Goal: Obtain resource: Download file/media

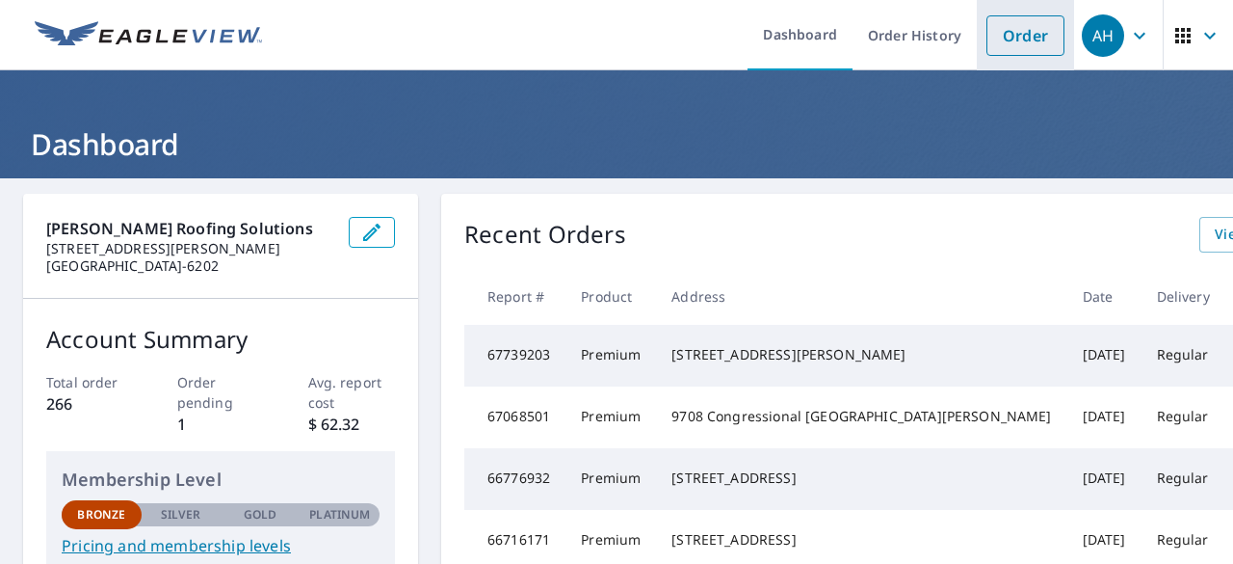
click at [993, 45] on link "Order" at bounding box center [1026, 35] width 78 height 40
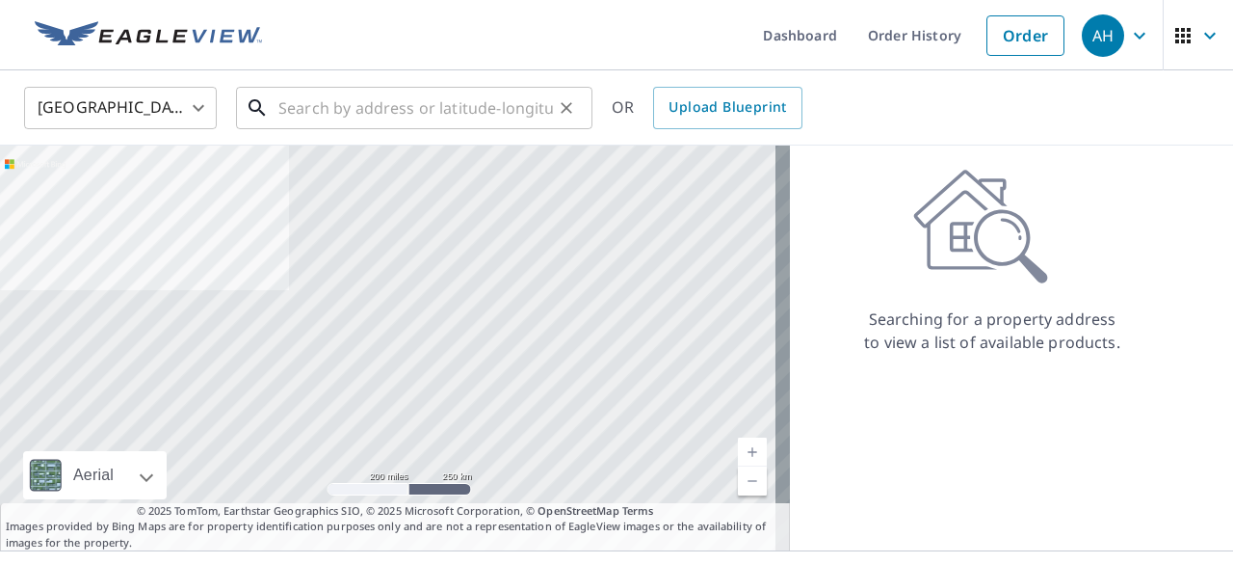
click at [404, 103] on input "text" at bounding box center [415, 108] width 275 height 54
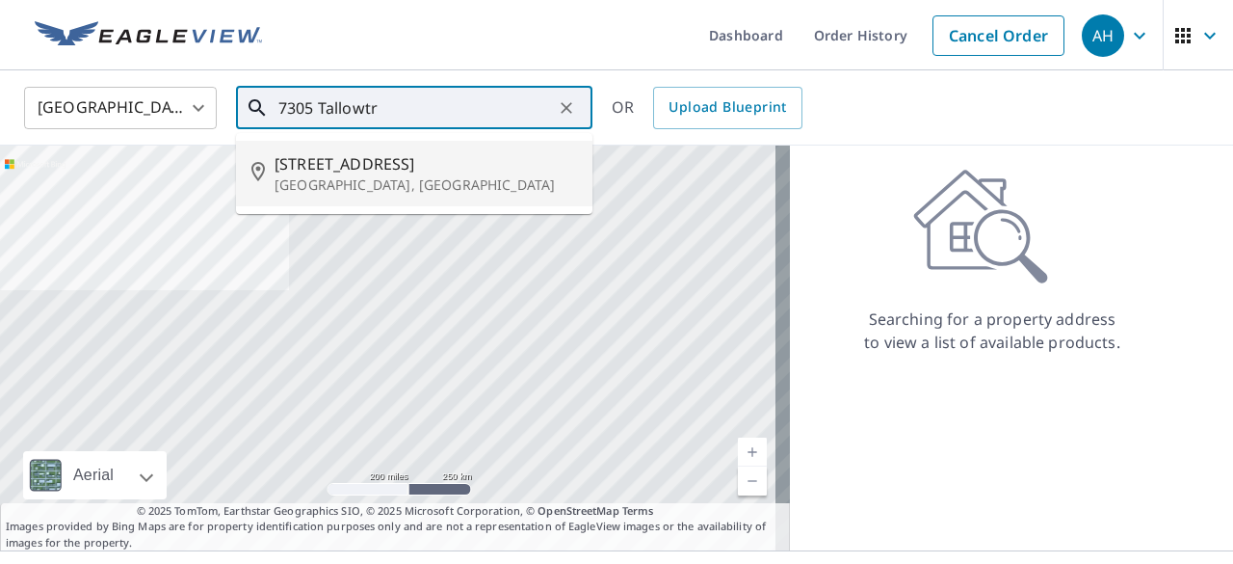
click at [378, 183] on p "[GEOGRAPHIC_DATA], [GEOGRAPHIC_DATA]" at bounding box center [426, 184] width 303 height 19
type input "[STREET_ADDRESS][PERSON_NAME]"
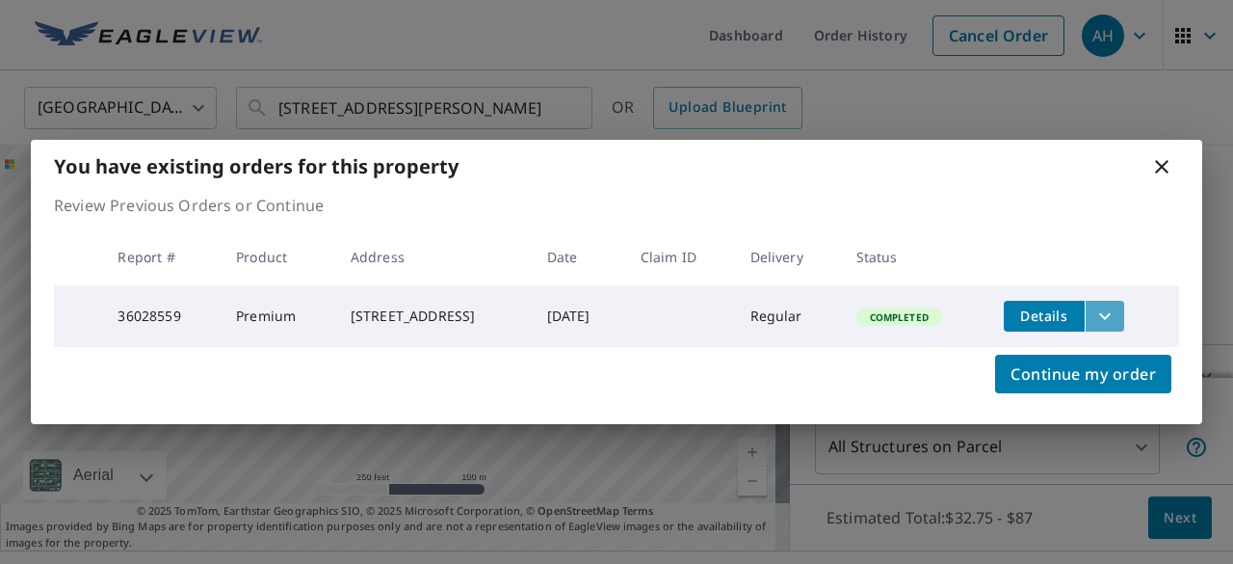
click at [1108, 314] on icon "filesDropdownBtn-36028559" at bounding box center [1104, 315] width 23 height 23
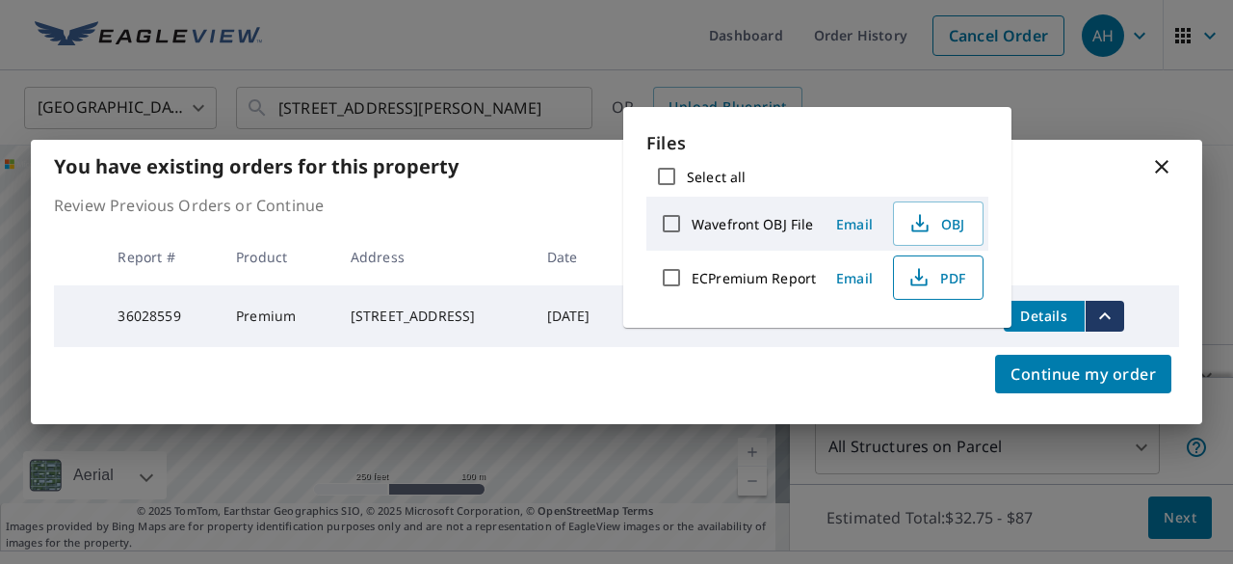
click at [940, 271] on span "PDF" at bounding box center [937, 277] width 62 height 23
click at [1153, 155] on icon at bounding box center [1161, 166] width 23 height 23
